Goal: Check status: Check status

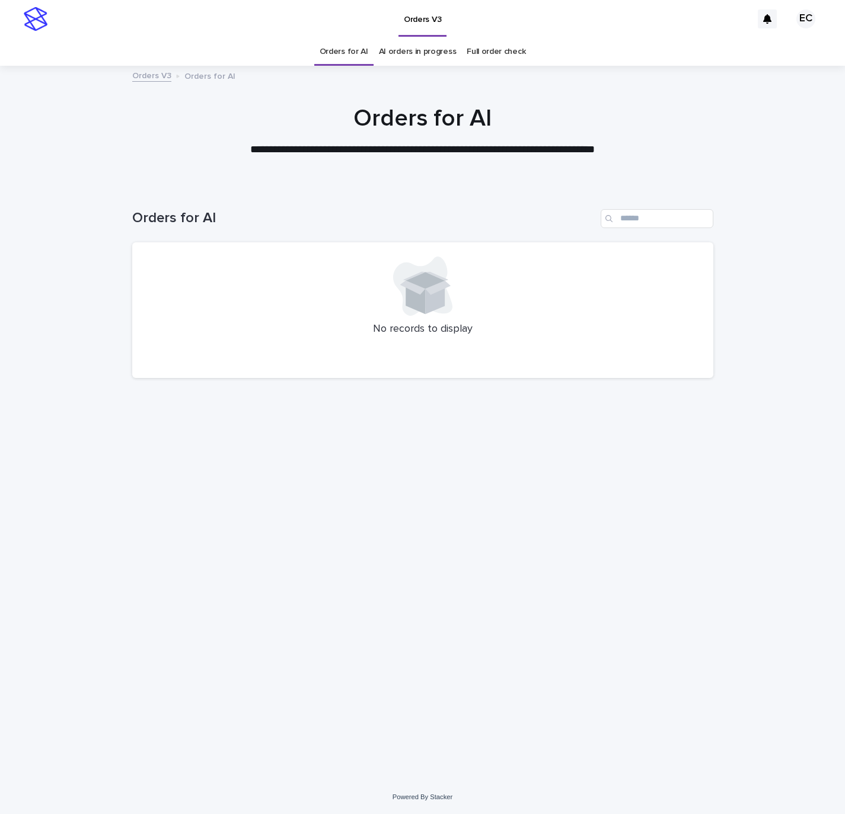
click at [404, 480] on div "Loading... Saving… Loading... Saving… Orders for AI No records to display" at bounding box center [422, 469] width 593 height 566
click at [557, 516] on div "Loading... Saving… Loading... Saving… Orders for AI No records to display" at bounding box center [422, 469] width 593 height 566
click at [667, 605] on div "Loading... Saving… Loading... Saving… Orders for AI No records to display" at bounding box center [422, 469] width 593 height 566
click at [534, 601] on div "Loading... Saving… Loading... Saving… Orders for AI No records to display" at bounding box center [422, 469] width 593 height 566
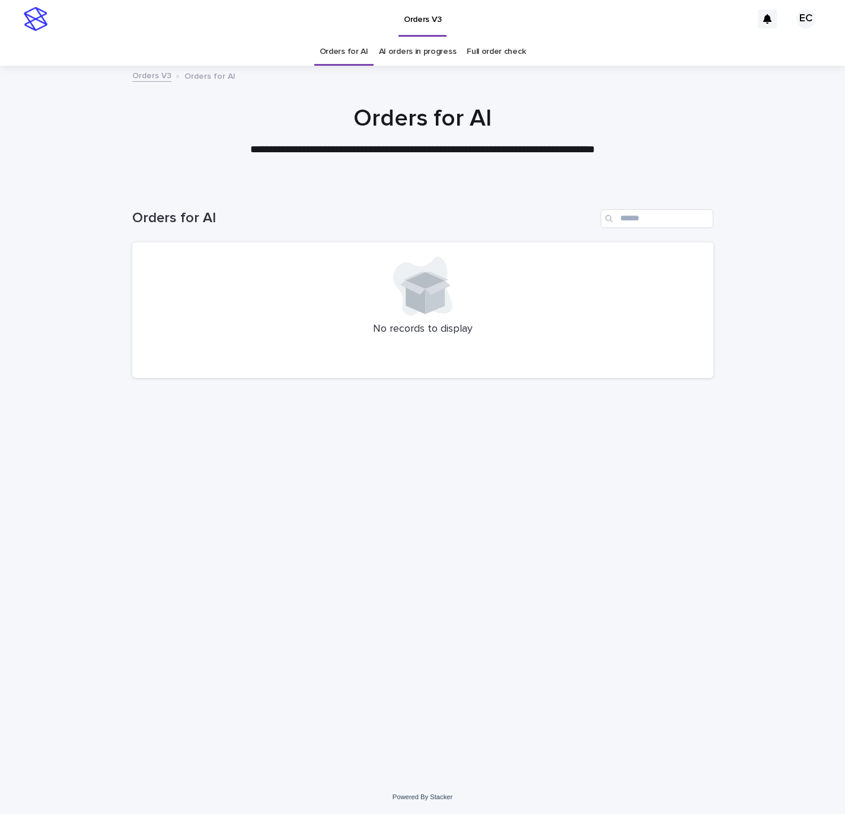
click at [534, 601] on div "Loading... Saving… Loading... Saving… Orders for AI No records to display" at bounding box center [422, 469] width 593 height 566
click at [413, 546] on div "Loading... Saving… Loading... Saving… Orders for AI No records to display" at bounding box center [422, 469] width 593 height 566
click at [487, 413] on div "Loading... Saving… Loading... Saving… Orders for AI No records to display" at bounding box center [422, 469] width 593 height 566
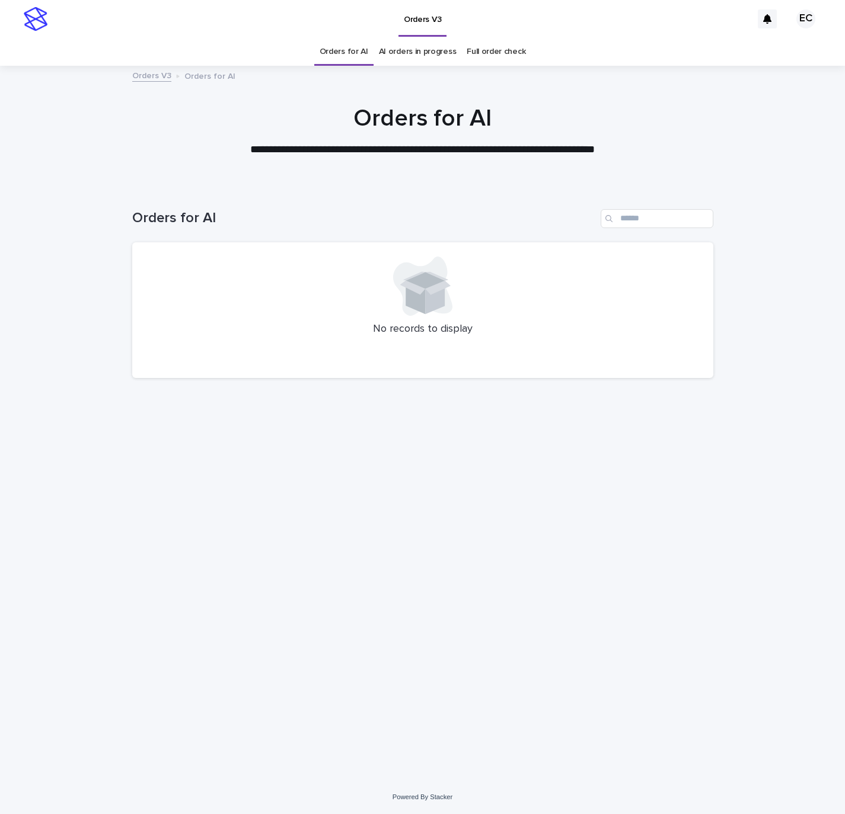
click at [548, 534] on div "Loading... Saving… Loading... Saving… Orders for AI No records to display" at bounding box center [422, 469] width 593 height 566
click at [404, 52] on link "AI orders in progress" at bounding box center [418, 52] width 78 height 28
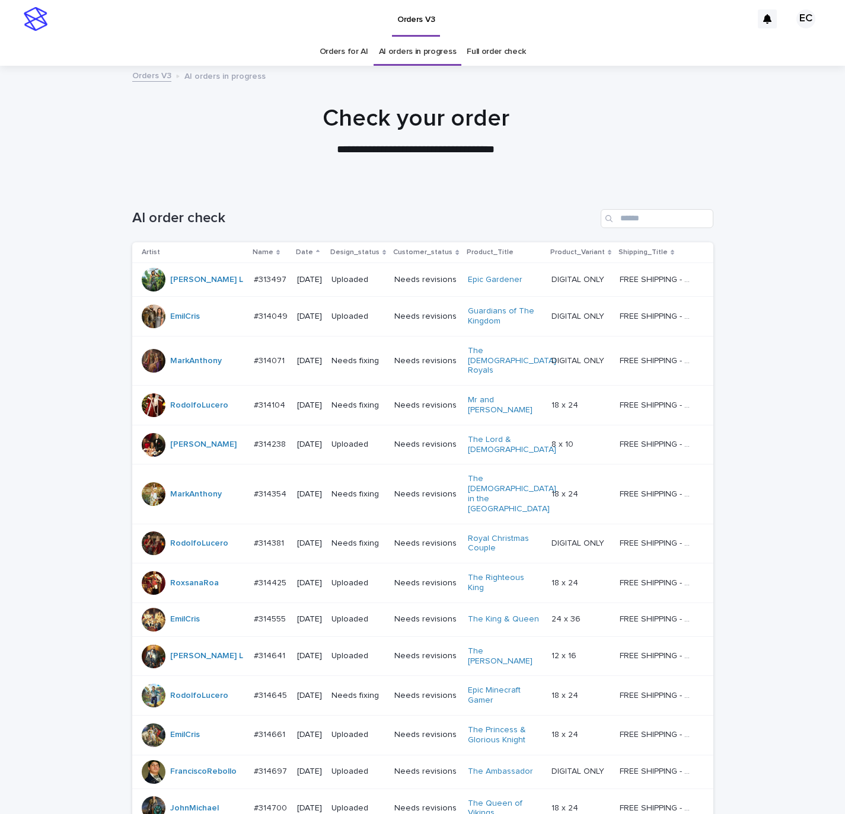
click at [353, 68] on div "Orders V3 AI orders in progress" at bounding box center [422, 76] width 593 height 17
click at [385, 50] on link "AI orders in progress" at bounding box center [418, 52] width 78 height 28
click at [308, 44] on div "Orders for AI AI orders in progress Full order check" at bounding box center [422, 52] width 845 height 28
click at [349, 56] on link "Orders for AI" at bounding box center [344, 52] width 49 height 28
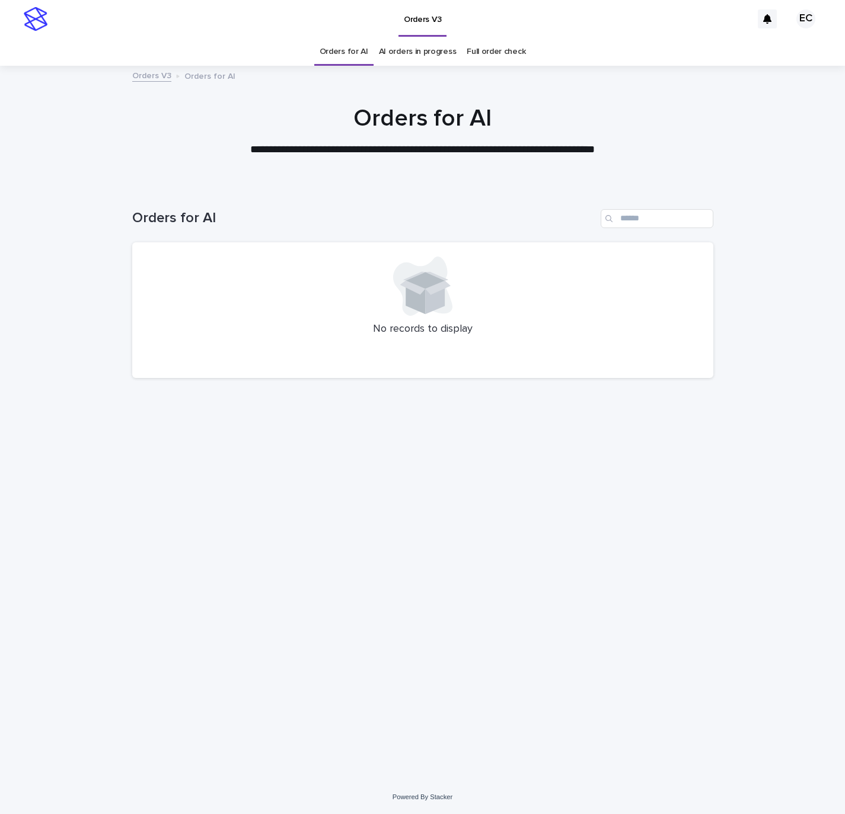
click at [740, 635] on div "Loading... Saving… Loading... Saving… Orders for AI No records to display" at bounding box center [422, 483] width 845 height 595
click at [526, 633] on div "Loading... Saving… Loading... Saving… Orders for AI No records to display" at bounding box center [422, 469] width 593 height 566
click at [672, 475] on div "Loading... Saving… Loading... Saving… Orders for AI No records to display" at bounding box center [422, 469] width 593 height 566
click at [417, 59] on link "AI orders in progress" at bounding box center [418, 52] width 78 height 28
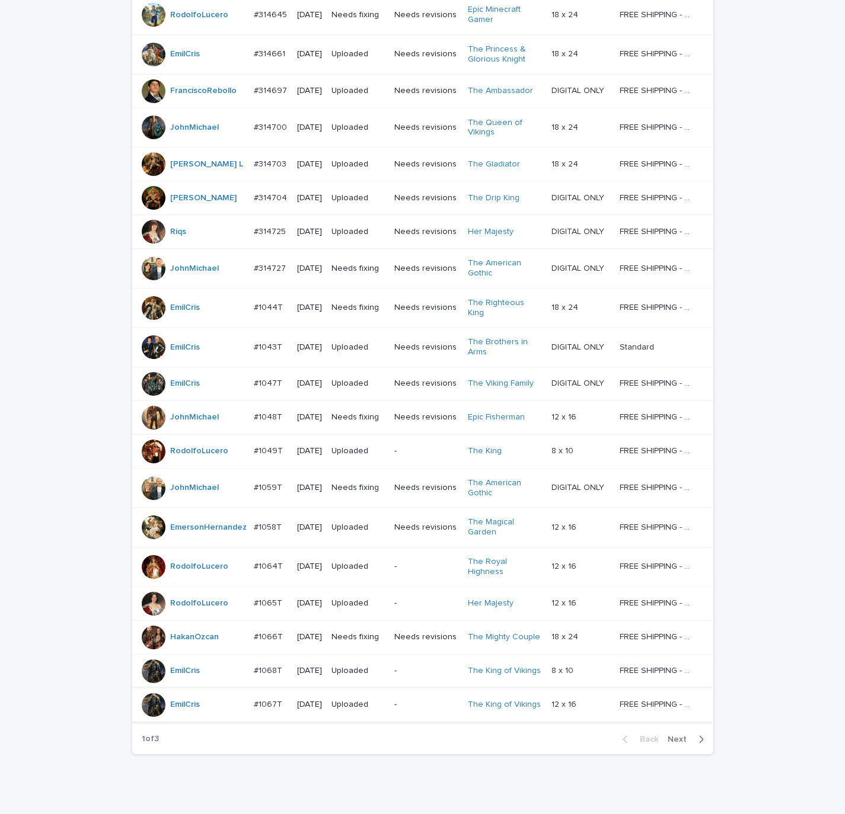
scroll to position [685, 0]
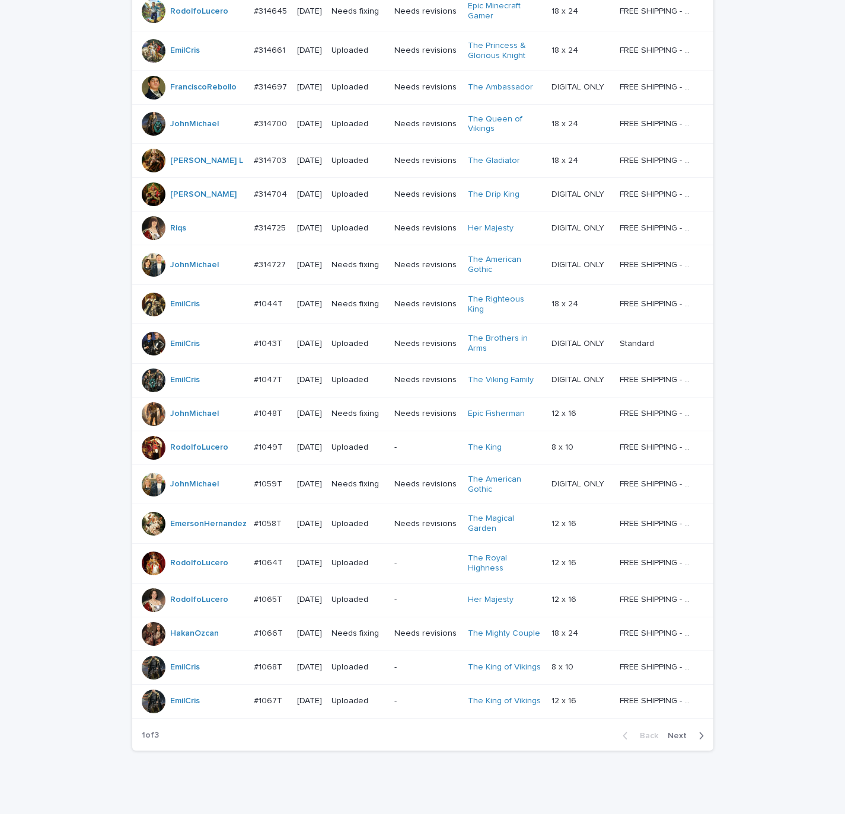
click at [683, 721] on div "Back Next" at bounding box center [663, 736] width 100 height 30
click at [694, 731] on div "button" at bounding box center [699, 736] width 10 height 11
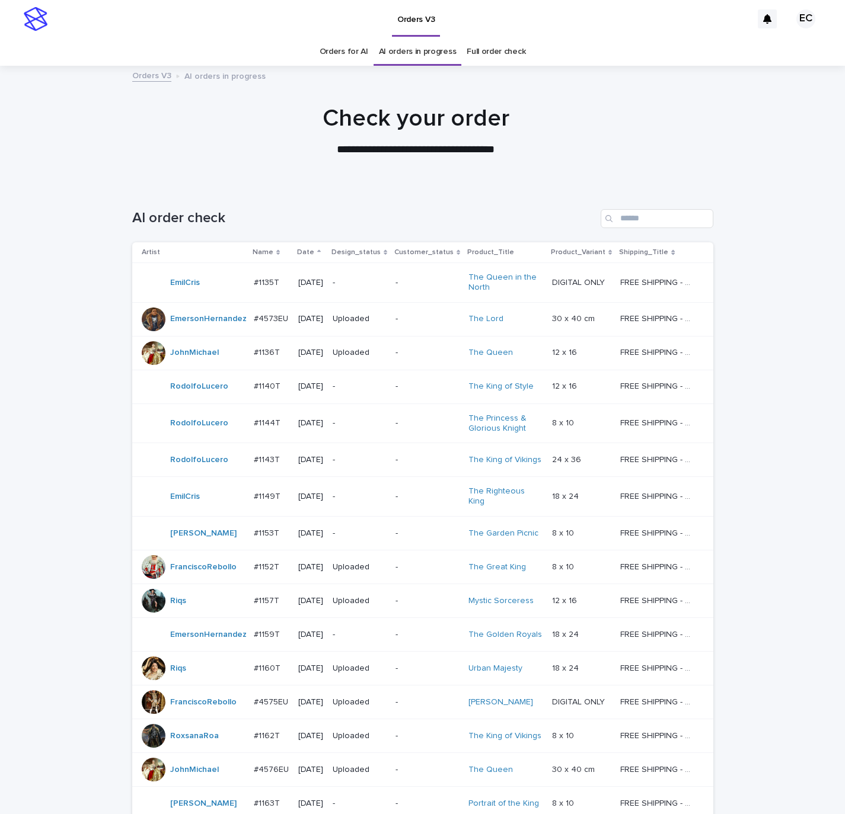
click at [343, 55] on link "Orders for AI" at bounding box center [344, 52] width 49 height 28
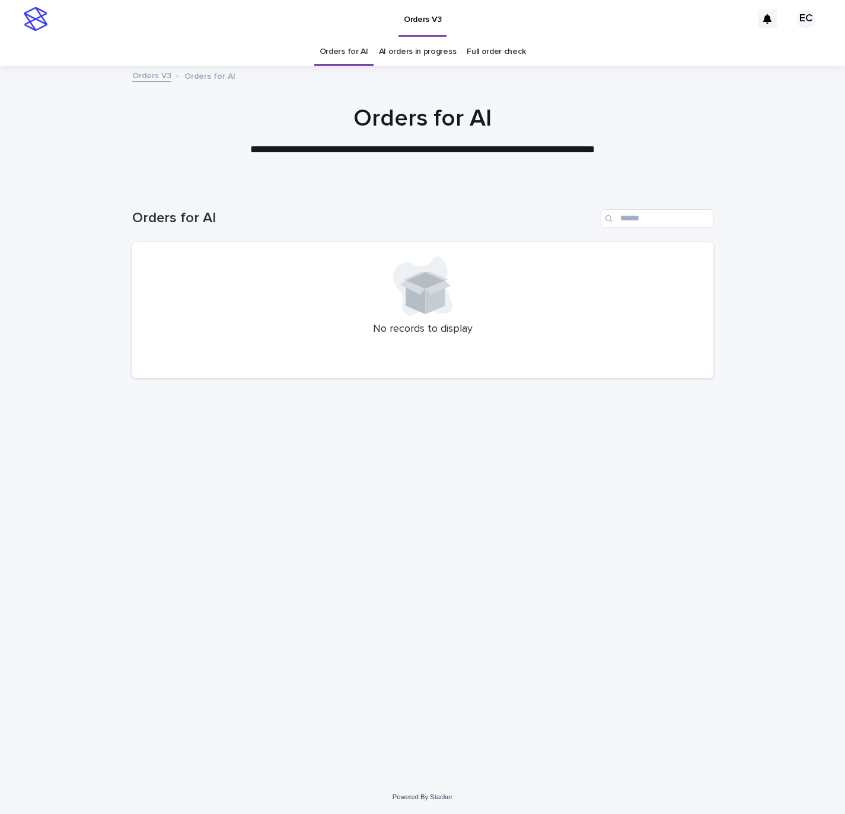
click at [624, 493] on div "Loading... Saving… Loading... Saving… Orders for AI No records to display" at bounding box center [422, 469] width 593 height 566
click at [527, 463] on div "Loading... Saving… Loading... Saving… Orders for AI No records to display" at bounding box center [422, 469] width 593 height 566
